Goal: Task Accomplishment & Management: Use online tool/utility

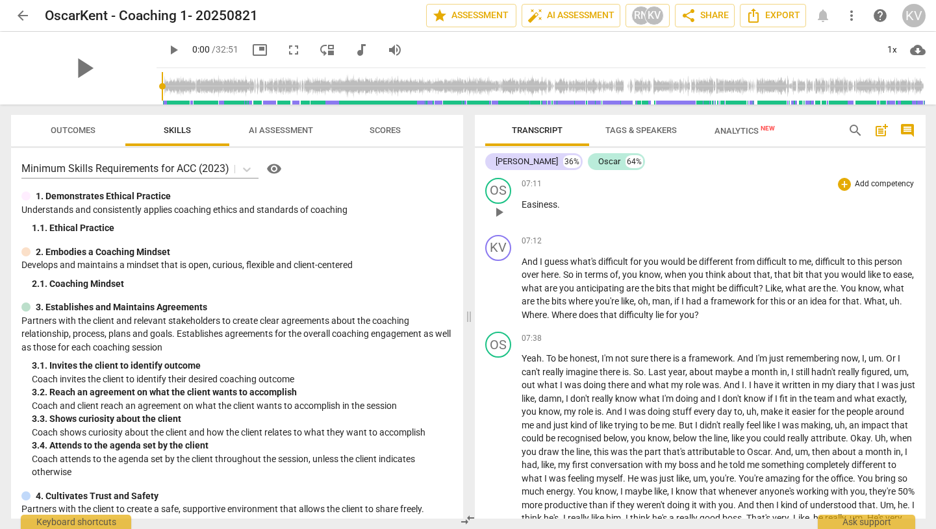
scroll to position [1736, 0]
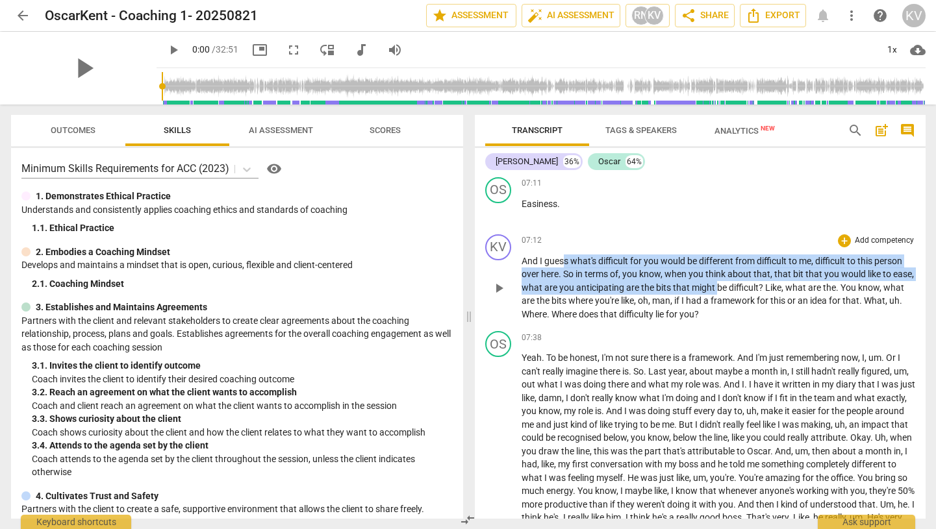
drag, startPoint x: 566, startPoint y: 257, endPoint x: 738, endPoint y: 285, distance: 175.0
click at [738, 285] on p "And I guess what's difficult for you would be different from difficult to me , …" at bounding box center [718, 288] width 394 height 67
click at [843, 236] on div "+" at bounding box center [844, 240] width 13 height 13
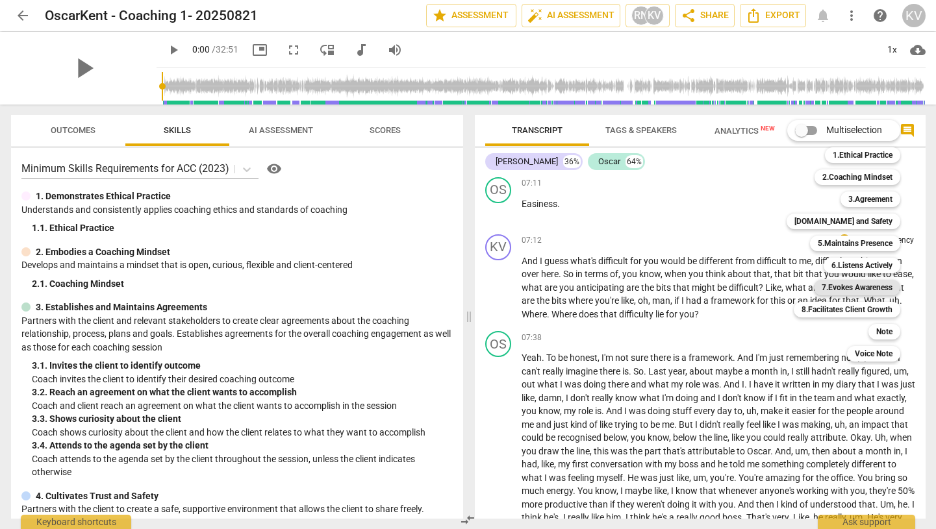
click at [860, 283] on b "7.Evokes Awareness" at bounding box center [857, 288] width 71 height 16
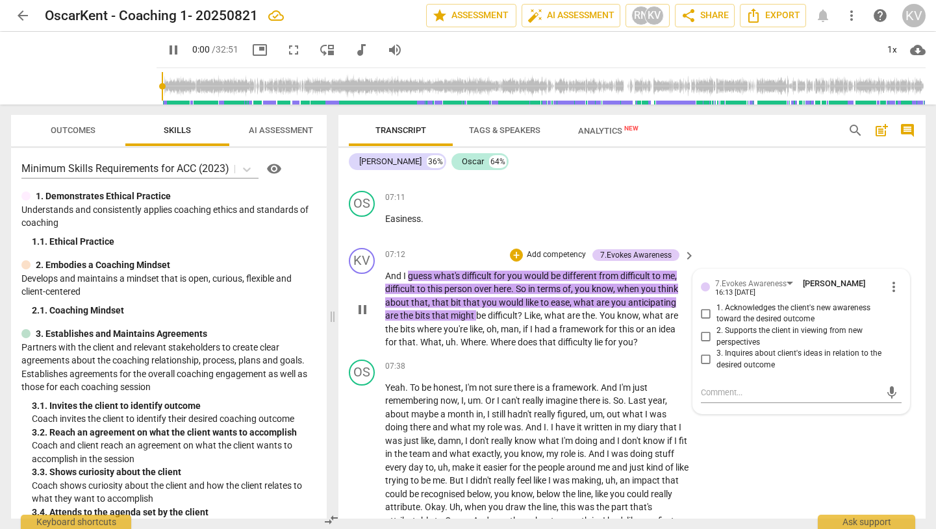
click at [635, 321] on p "And I guess what's difficult for you would be different from difficult to me , …" at bounding box center [537, 310] width 304 height 80
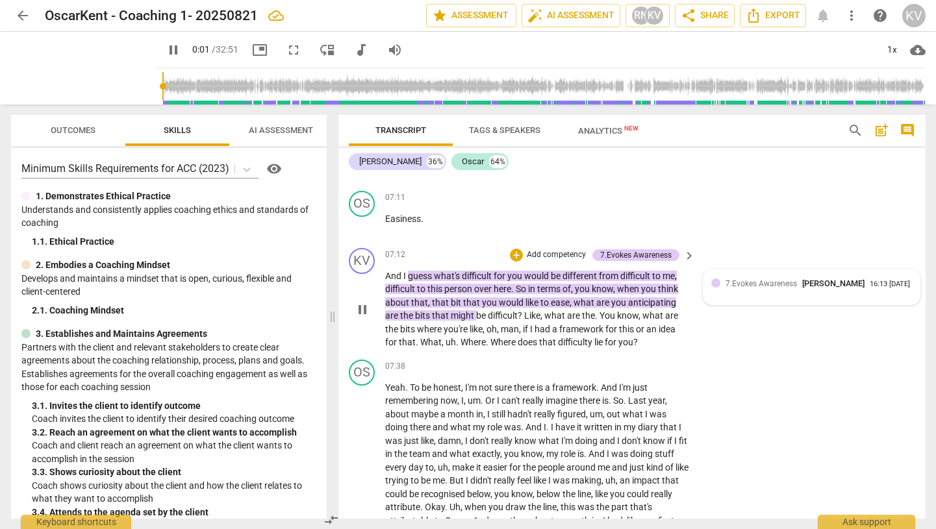
click at [887, 277] on div "7.Evokes Awareness [PERSON_NAME] 16:13 [DATE]" at bounding box center [818, 283] width 186 height 12
type input "2"
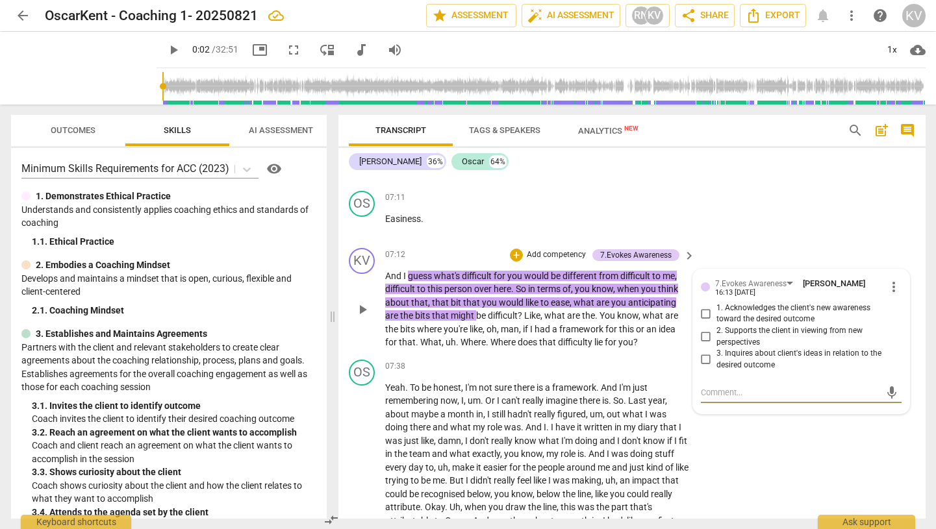
click at [890, 279] on span "more_vert" at bounding box center [894, 287] width 16 height 16
click at [894, 301] on li "Delete" at bounding box center [902, 298] width 45 height 25
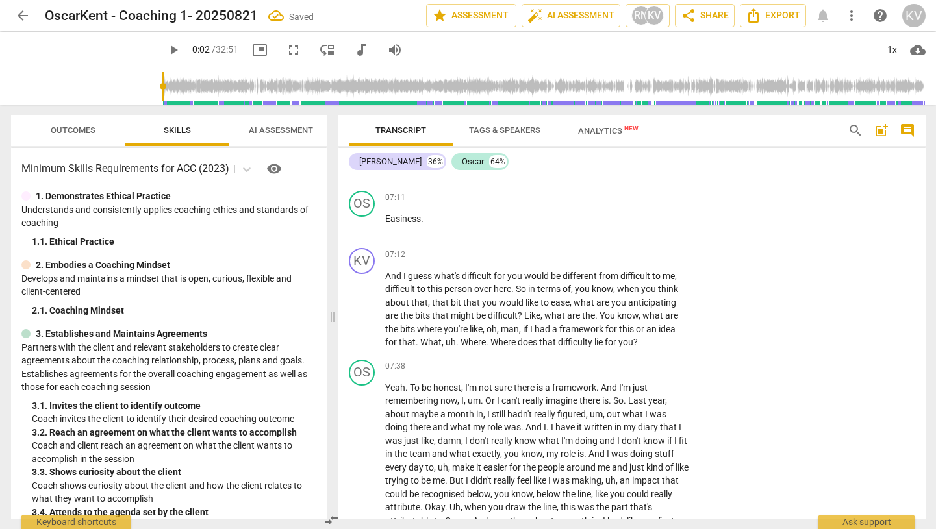
click at [288, 130] on span "AI Assessment" at bounding box center [281, 130] width 64 height 10
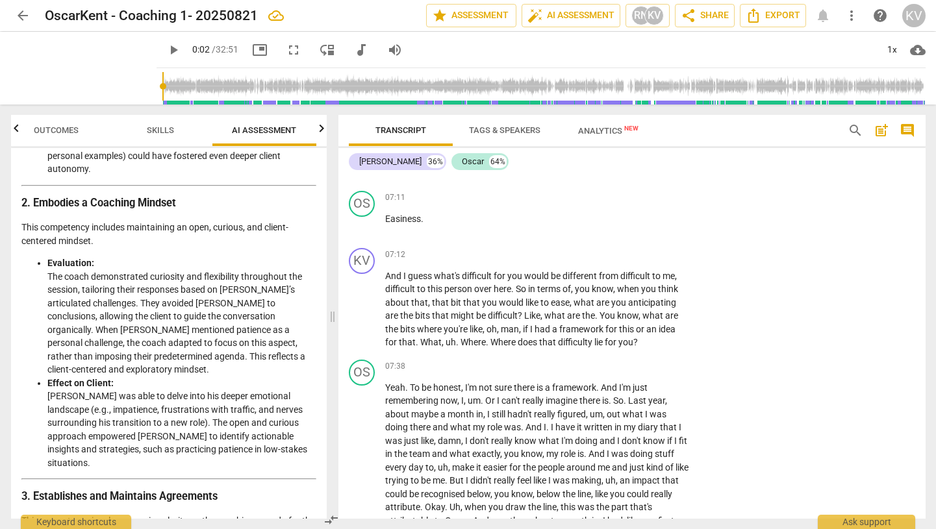
scroll to position [513, 0]
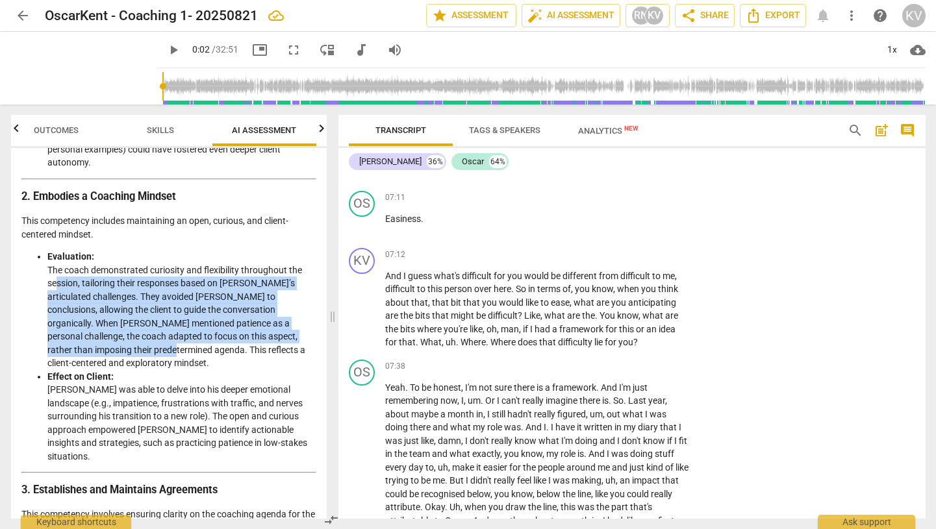
drag, startPoint x: 55, startPoint y: 269, endPoint x: 101, endPoint y: 339, distance: 84.3
click at [101, 339] on li "Evaluation: The coach demonstrated curiosity and flexibility throughout the ses…" at bounding box center [181, 310] width 269 height 120
click at [508, 129] on span "Tags & Speakers" at bounding box center [504, 130] width 71 height 10
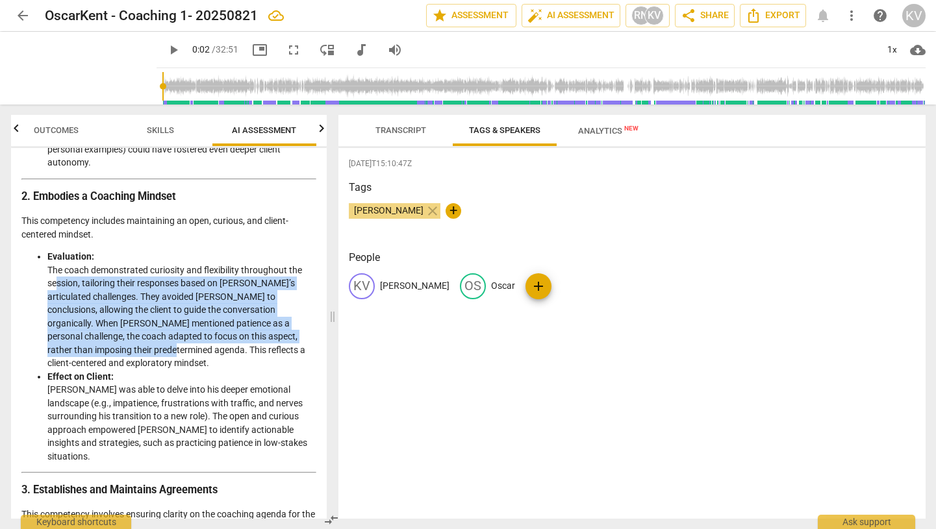
click at [403, 125] on span "Transcript" at bounding box center [400, 130] width 51 height 10
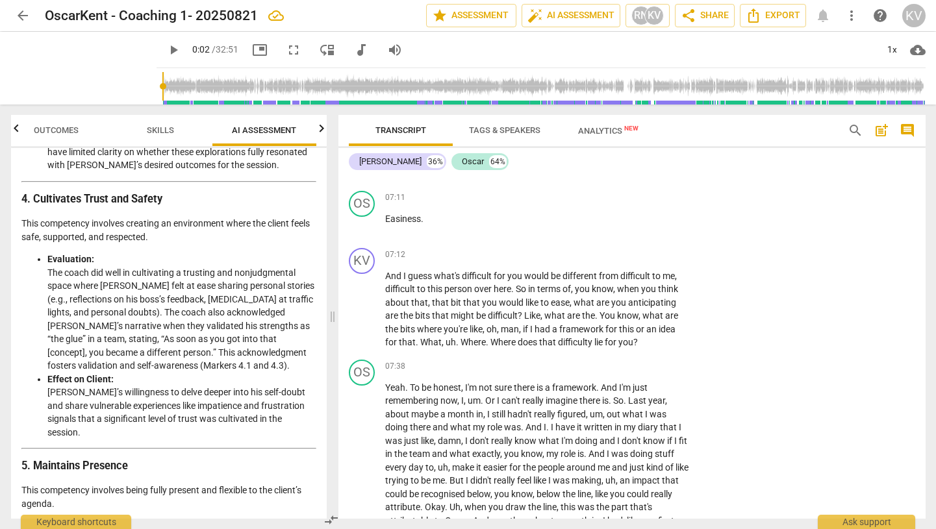
scroll to position [1192, 0]
click at [19, 12] on span "arrow_back" at bounding box center [23, 16] width 16 height 16
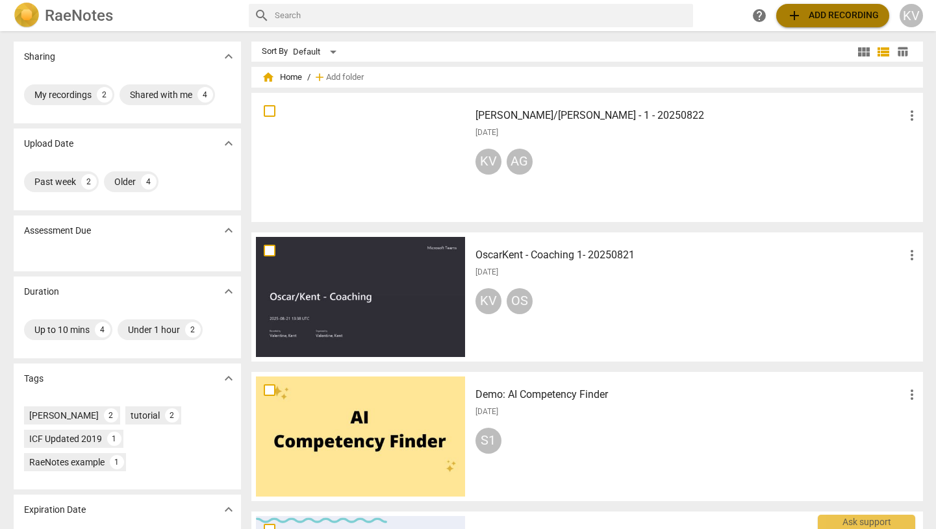
click at [833, 12] on span "add Add recording" at bounding box center [832, 16] width 92 height 16
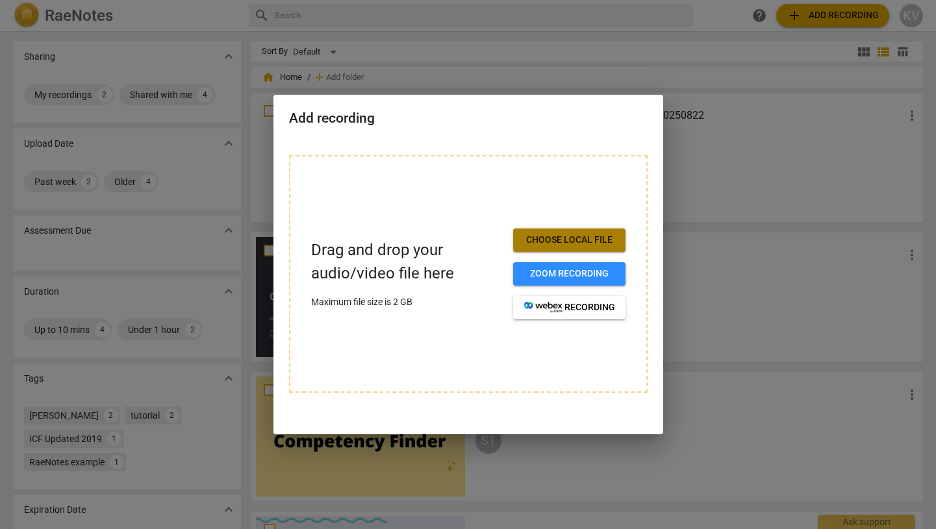
click at [590, 239] on span "Choose local file" at bounding box center [569, 240] width 92 height 13
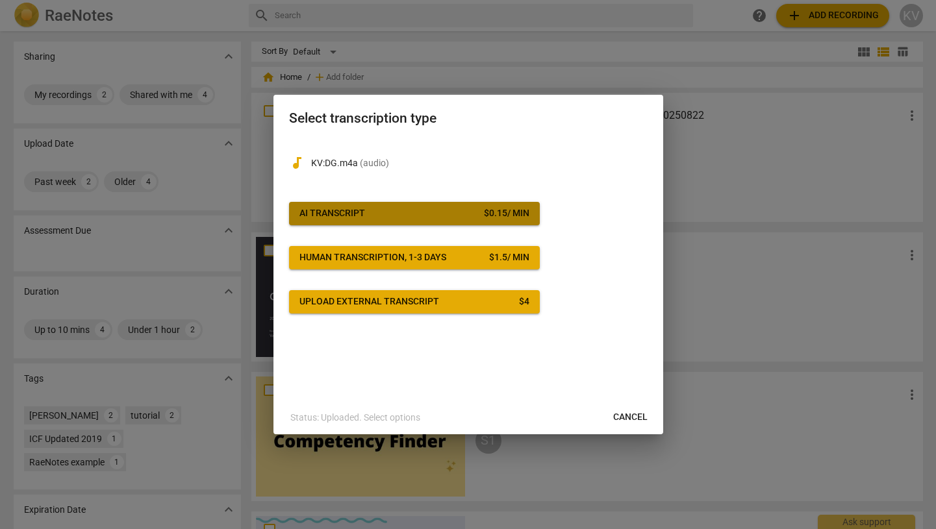
click at [510, 216] on div "$ 0.15 / min" at bounding box center [506, 213] width 45 height 13
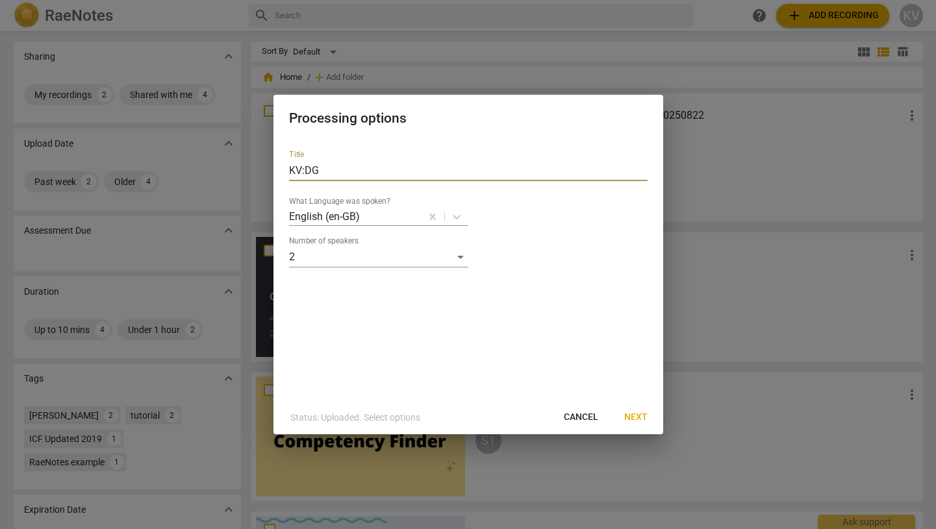
drag, startPoint x: 324, startPoint y: 171, endPoint x: 258, endPoint y: 171, distance: 66.2
click at [258, 171] on div "Processing options Title KV:DG What Language was spoken? English (en-GB) Number…" at bounding box center [468, 264] width 936 height 529
type input "d"
type input "G"
type input "DG - #1"
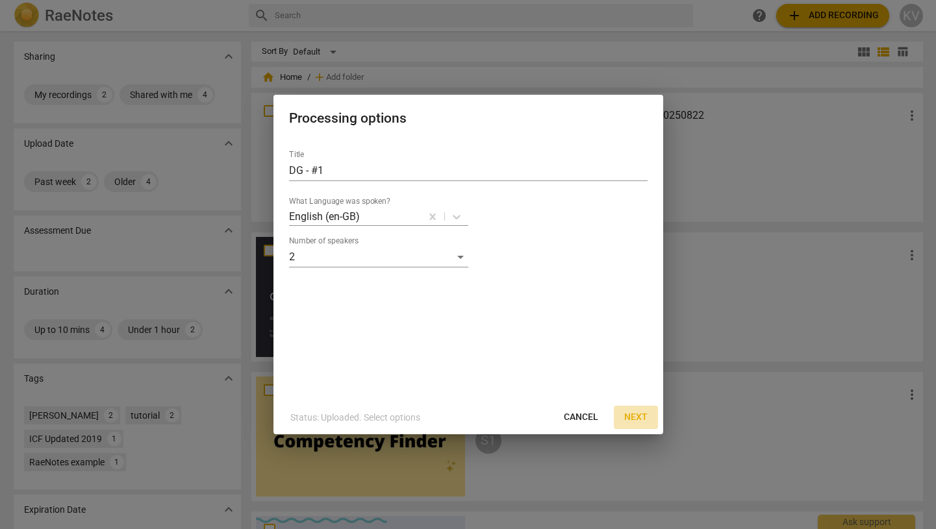
click at [636, 411] on span "Next" at bounding box center [635, 417] width 23 height 13
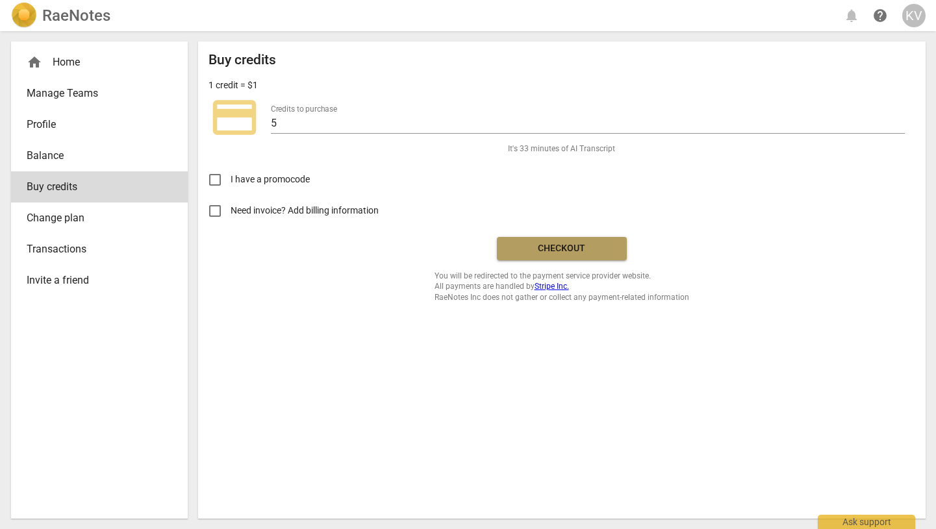
click at [564, 250] on span "Checkout" at bounding box center [561, 248] width 109 height 13
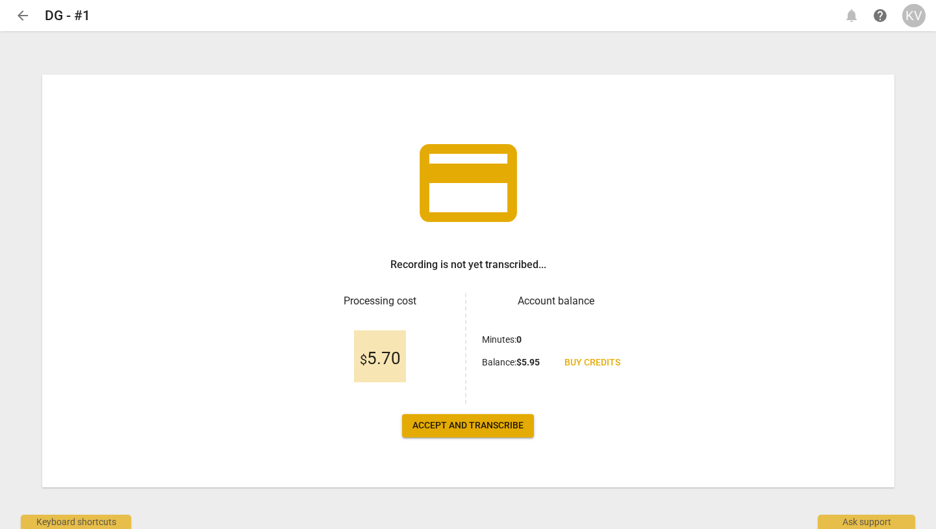
click at [481, 427] on span "Accept and transcribe" at bounding box center [467, 426] width 111 height 13
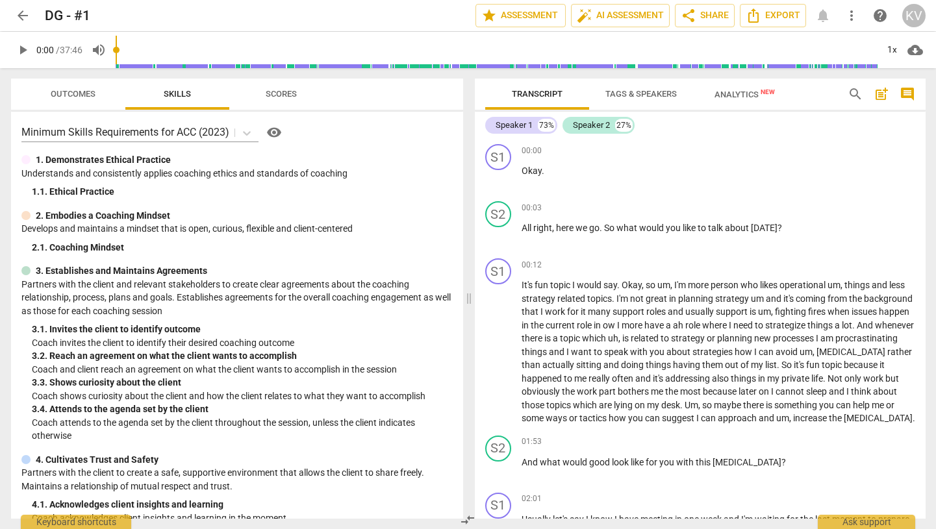
click at [646, 100] on span "Tags & Speakers" at bounding box center [641, 95] width 103 height 18
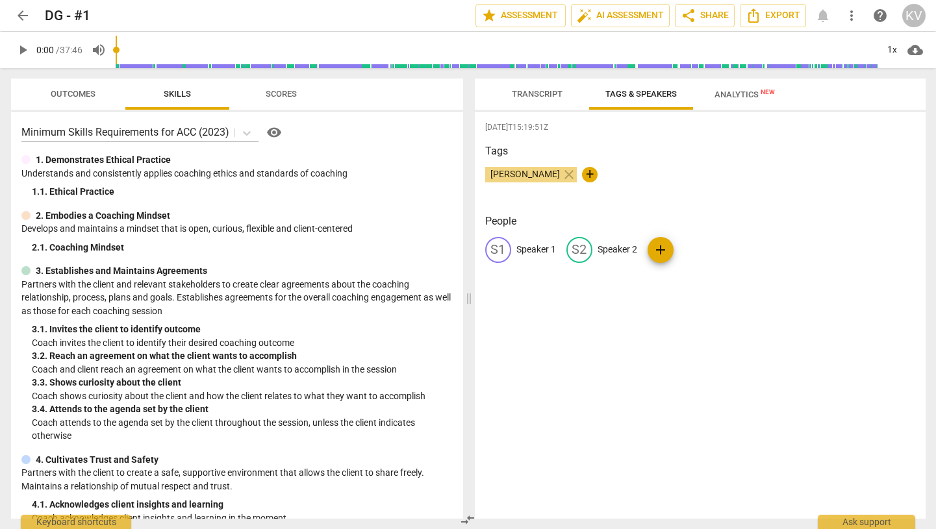
click at [618, 245] on p "Speaker 2" at bounding box center [617, 250] width 40 height 14
type input "[PERSON_NAME]"
click at [541, 250] on p "Speaker 1" at bounding box center [536, 250] width 40 height 14
type input "Dominika"
click at [634, 364] on div "2025-08-27T15:19:51Z Tags Kent Valentine close + People edit Dominika delete KV…" at bounding box center [700, 315] width 451 height 407
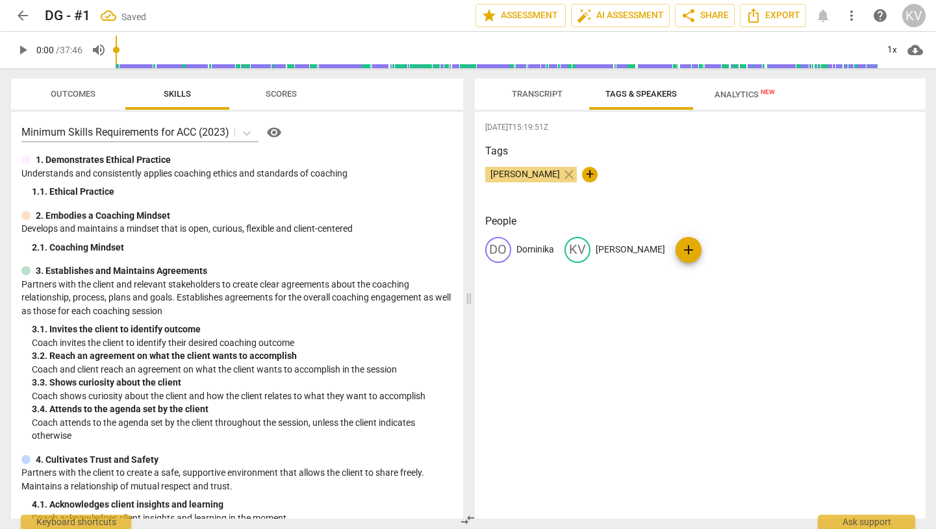
click at [545, 89] on span "Transcript" at bounding box center [537, 94] width 51 height 10
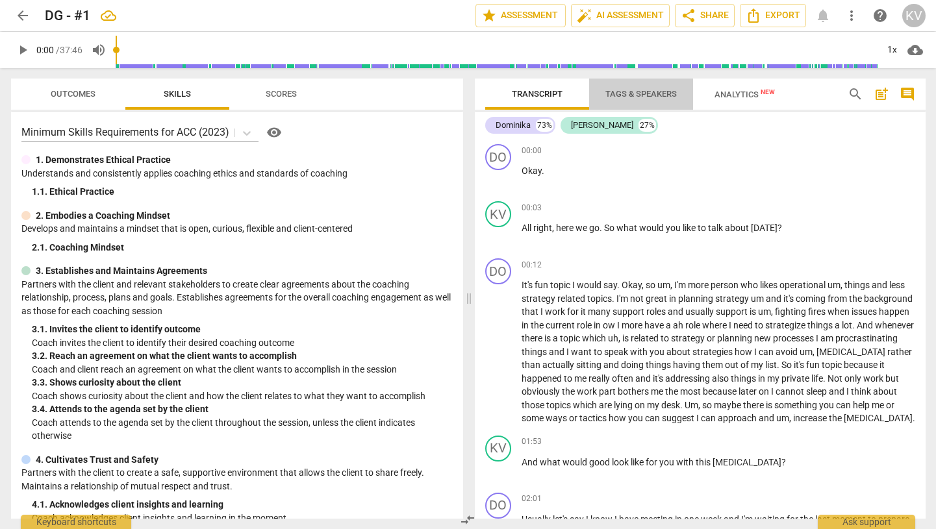
click at [649, 99] on span "Tags & Speakers" at bounding box center [641, 95] width 103 height 18
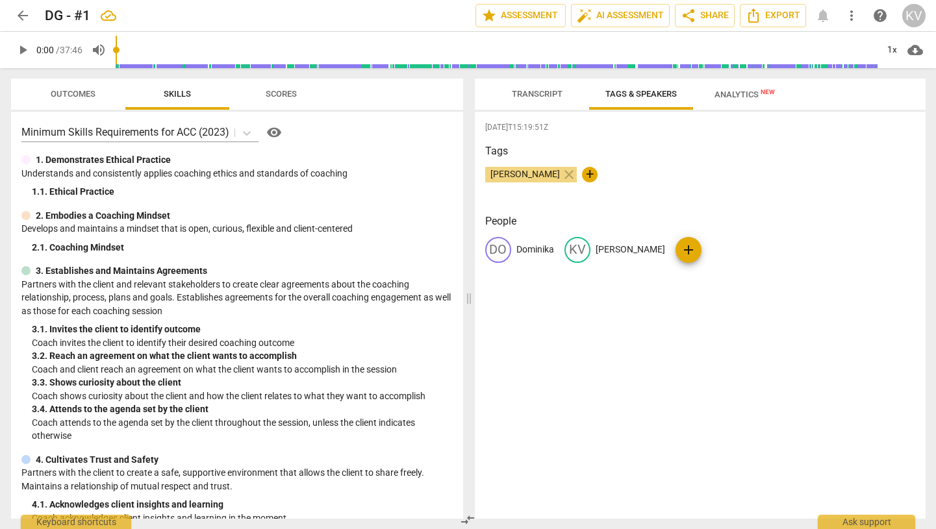
click at [744, 97] on span "Analytics New" at bounding box center [744, 95] width 60 height 10
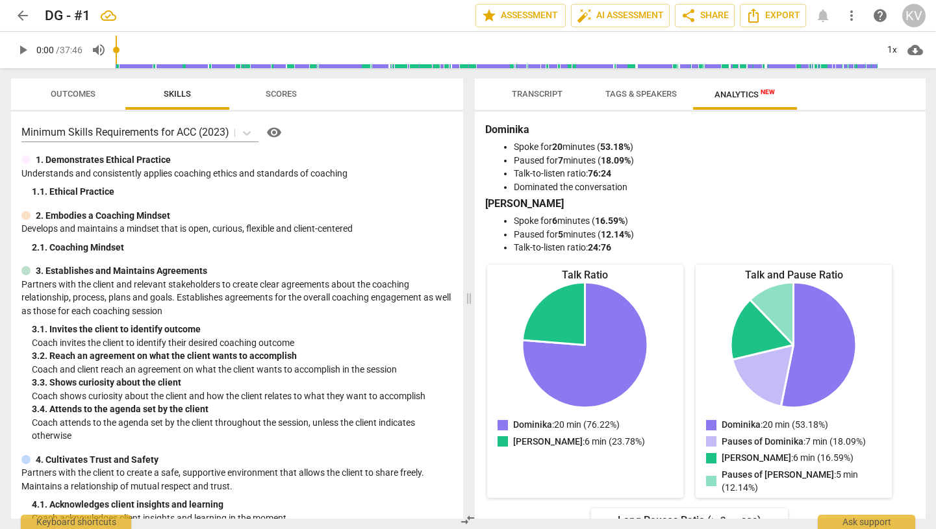
click at [63, 92] on span "Outcomes" at bounding box center [73, 94] width 45 height 10
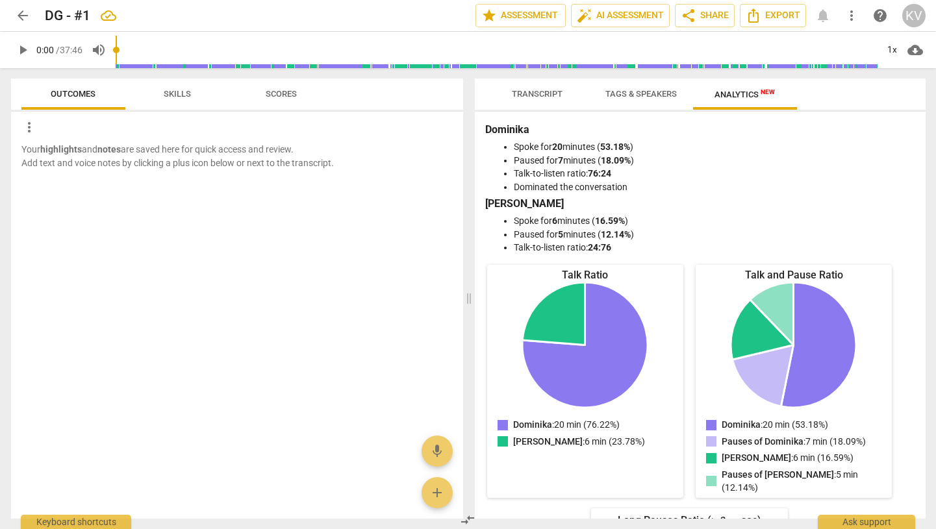
click at [279, 94] on span "Scores" at bounding box center [281, 94] width 31 height 10
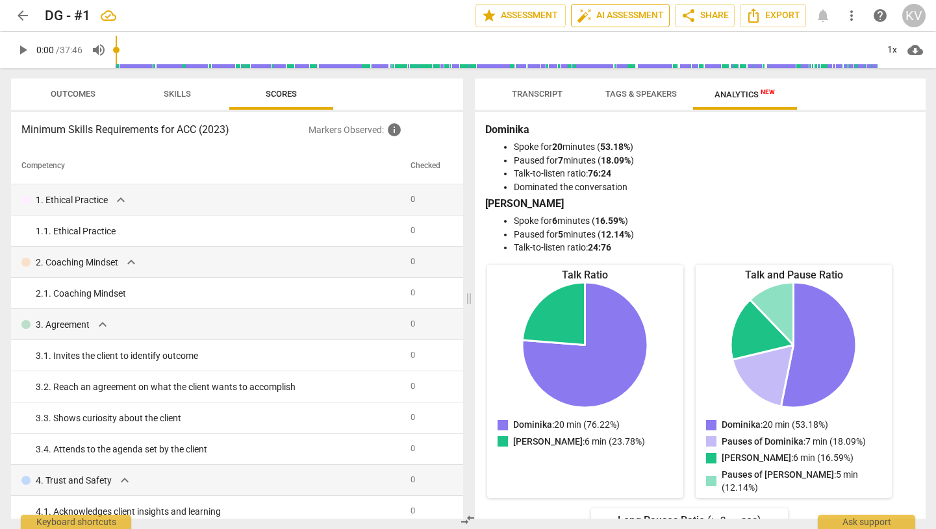
click at [622, 16] on span "auto_fix_high AI Assessment" at bounding box center [620, 16] width 87 height 16
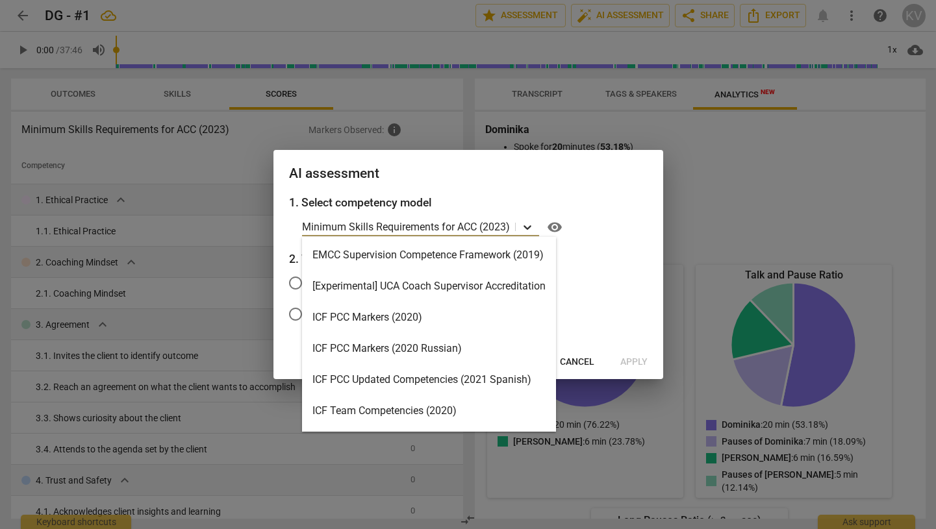
click at [520, 232] on div at bounding box center [527, 227] width 23 height 19
click at [396, 320] on div "ICF PCC Markers (2020)" at bounding box center [429, 317] width 254 height 31
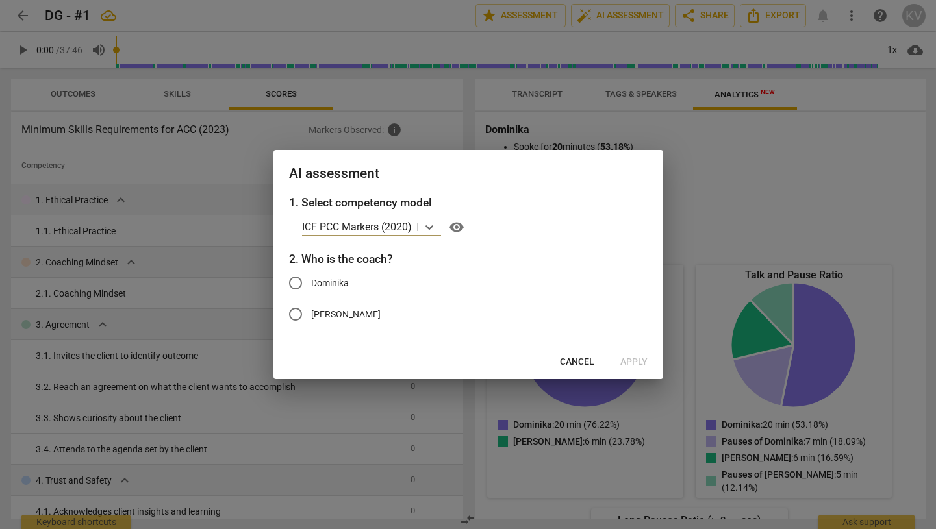
click at [299, 312] on input "[PERSON_NAME]" at bounding box center [295, 314] width 31 height 31
radio input "true"
click at [459, 228] on span "visibility" at bounding box center [457, 228] width 16 height 16
click at [635, 364] on span "Apply" at bounding box center [633, 362] width 27 height 13
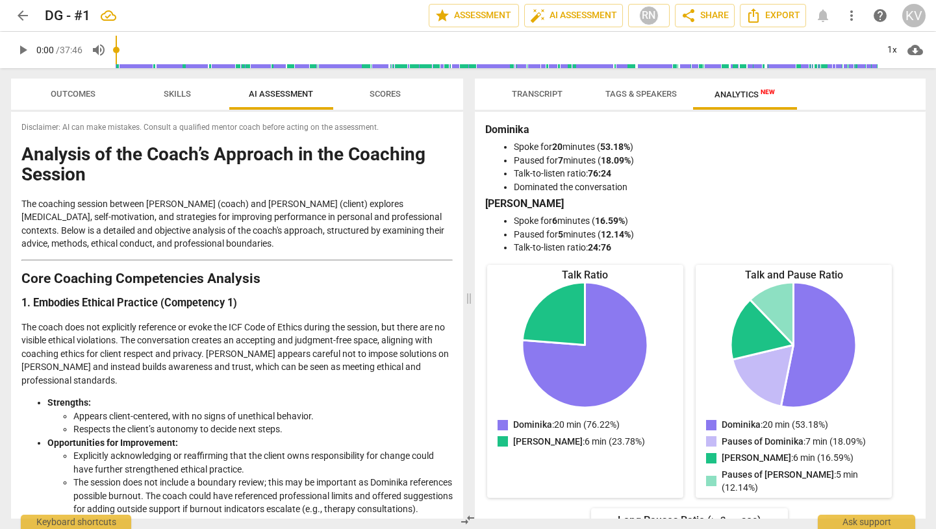
click at [17, 12] on span "arrow_back" at bounding box center [23, 16] width 16 height 16
